Goal: Check status: Check status

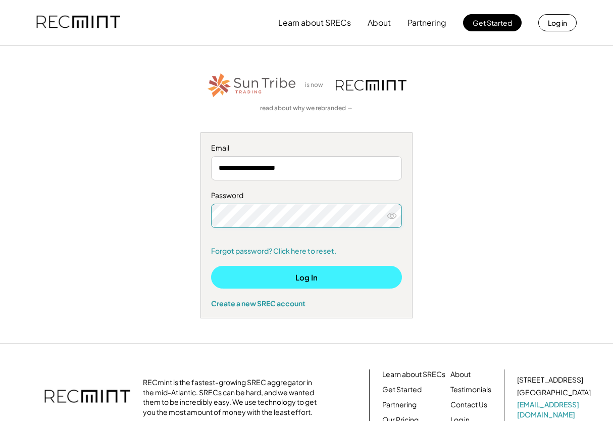
click at [283, 281] on button "Log In" at bounding box center [306, 277] width 191 height 23
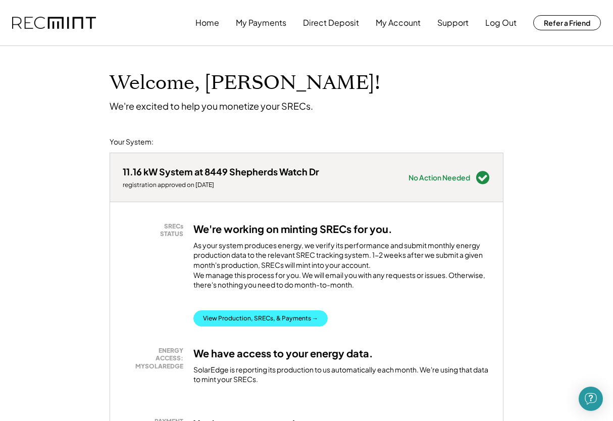
click at [278, 326] on button "View Production, SRECs, & Payments →" at bounding box center [260, 318] width 134 height 16
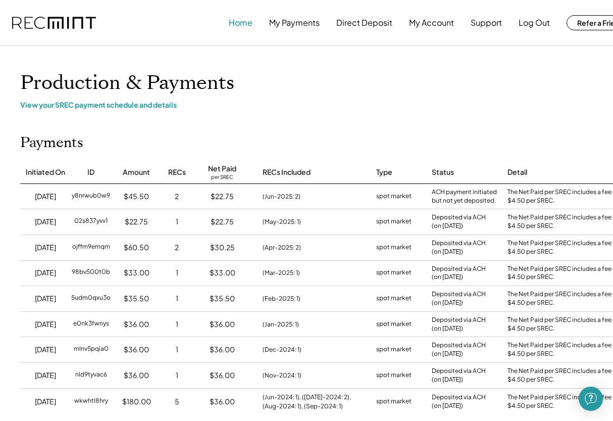
click at [238, 24] on button "Home" at bounding box center [241, 23] width 24 height 20
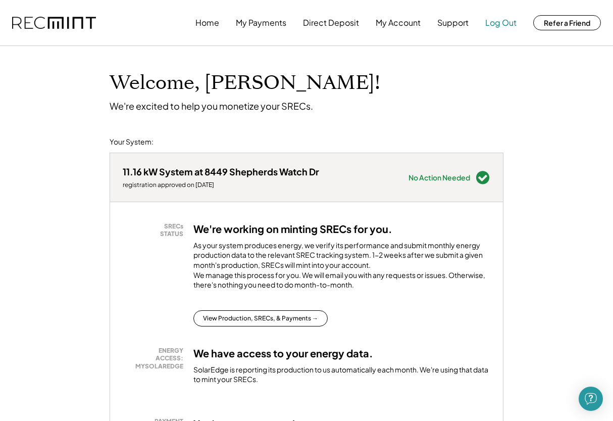
click at [506, 25] on button "Log Out" at bounding box center [500, 23] width 31 height 20
